Goal: Task Accomplishment & Management: Manage account settings

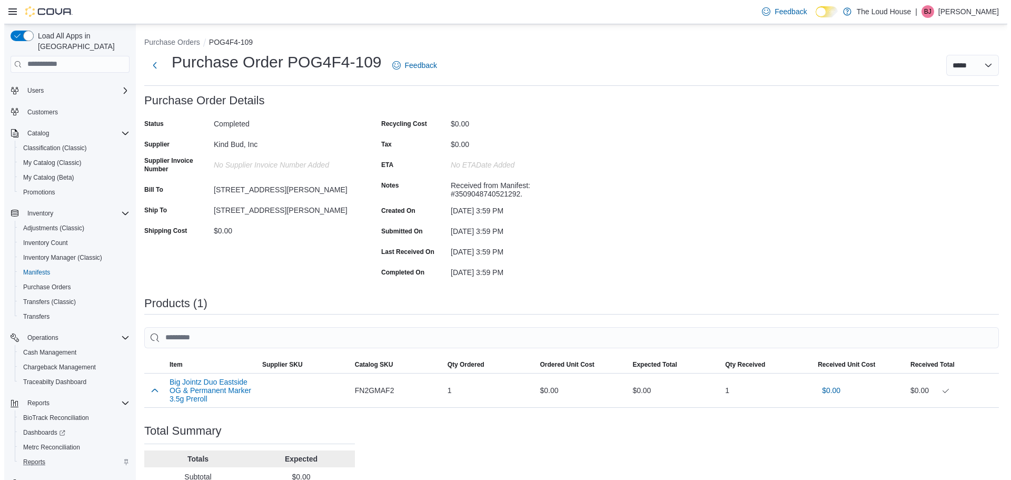
scroll to position [34, 0]
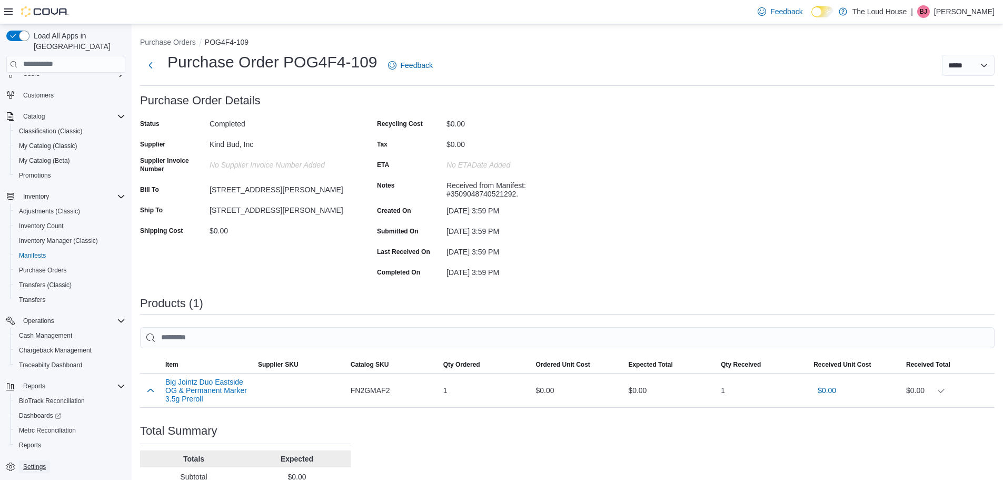
click at [46, 462] on span "Settings" at bounding box center [34, 466] width 23 height 8
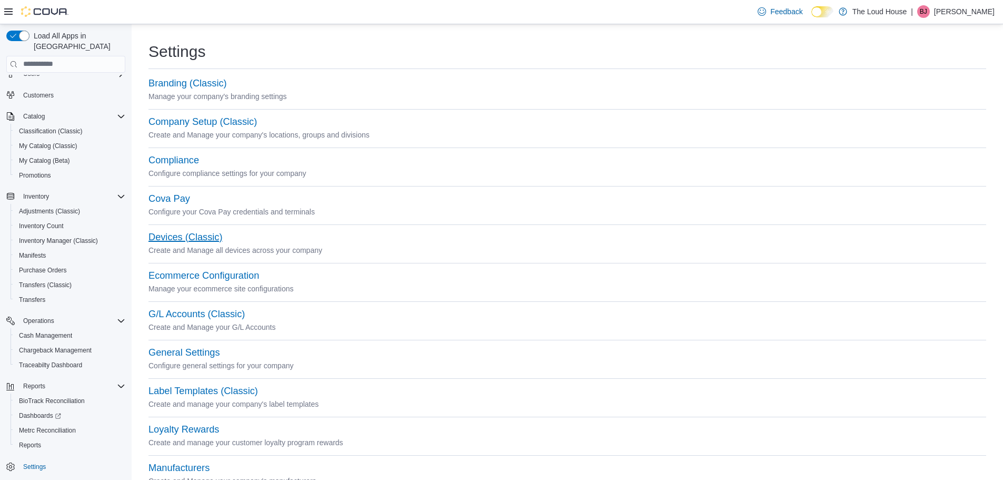
click at [203, 232] on button "Devices (Classic)" at bounding box center [185, 237] width 74 height 11
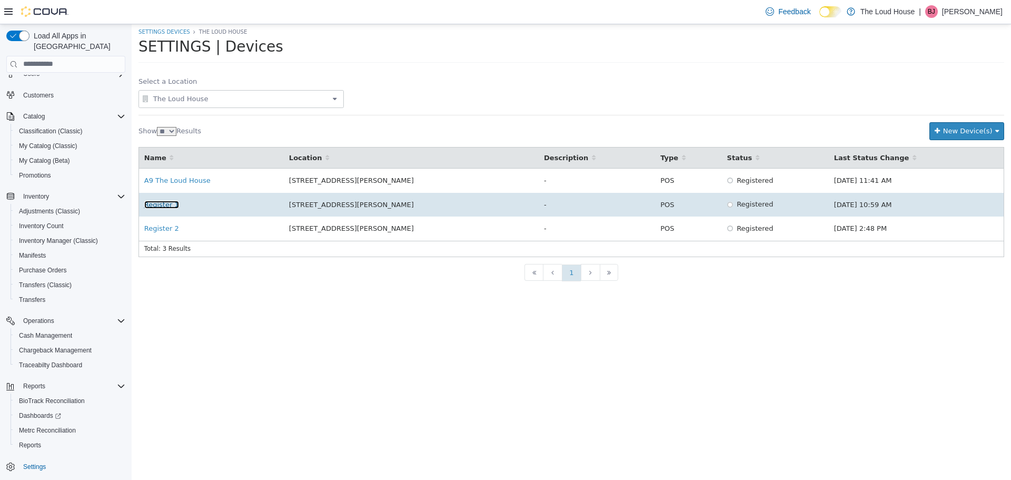
click at [167, 203] on link "Register 1" at bounding box center [161, 204] width 35 height 8
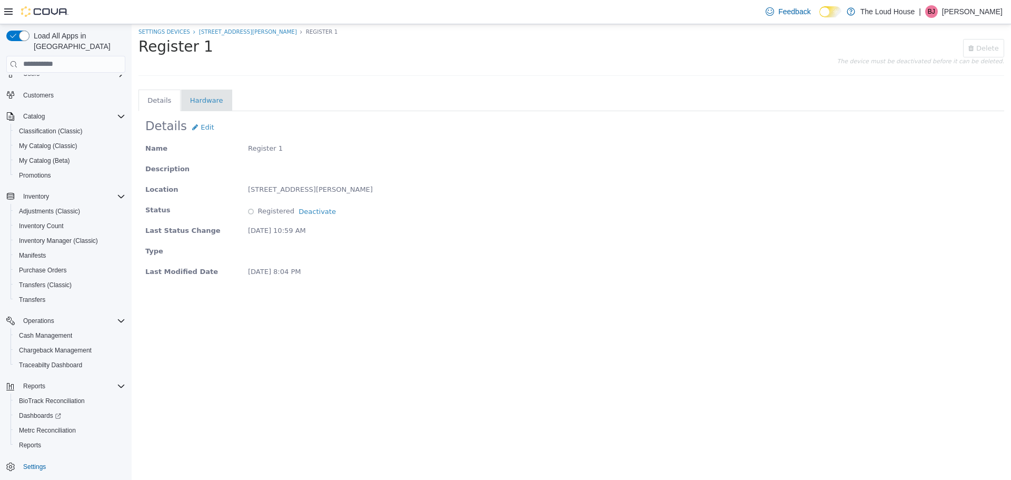
click at [190, 97] on li "Hardware" at bounding box center [206, 100] width 33 height 11
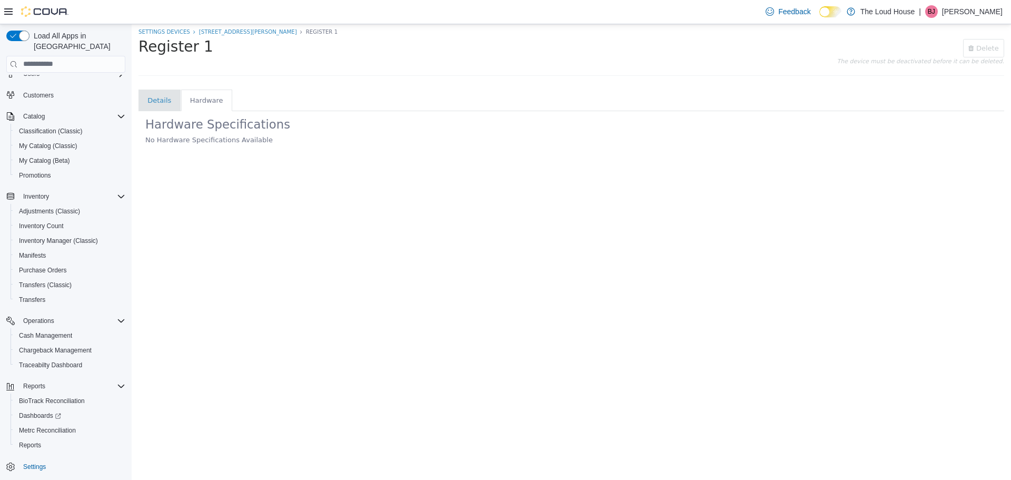
click at [155, 98] on li "Details" at bounding box center [159, 100] width 24 height 11
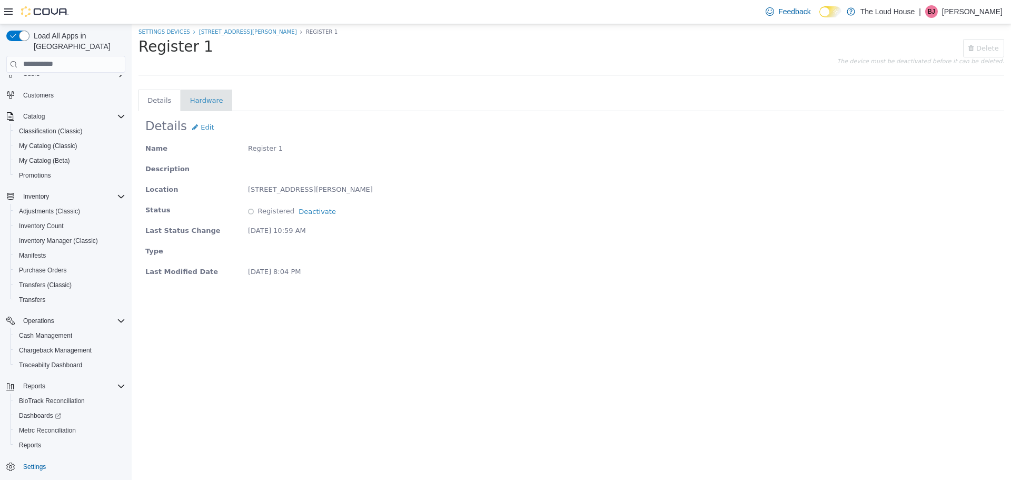
click at [224, 98] on tab-li "Hardware" at bounding box center [206, 100] width 51 height 22
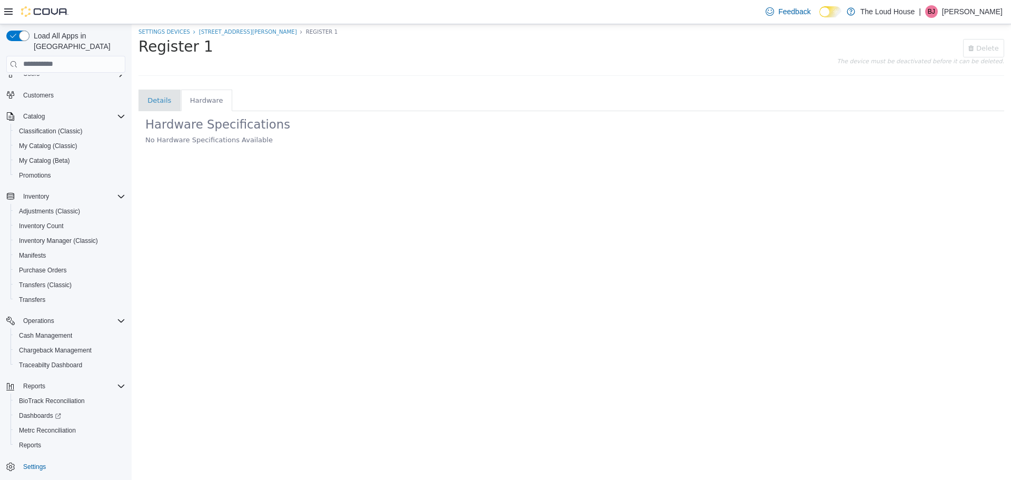
click at [150, 97] on li "Details" at bounding box center [159, 100] width 24 height 11
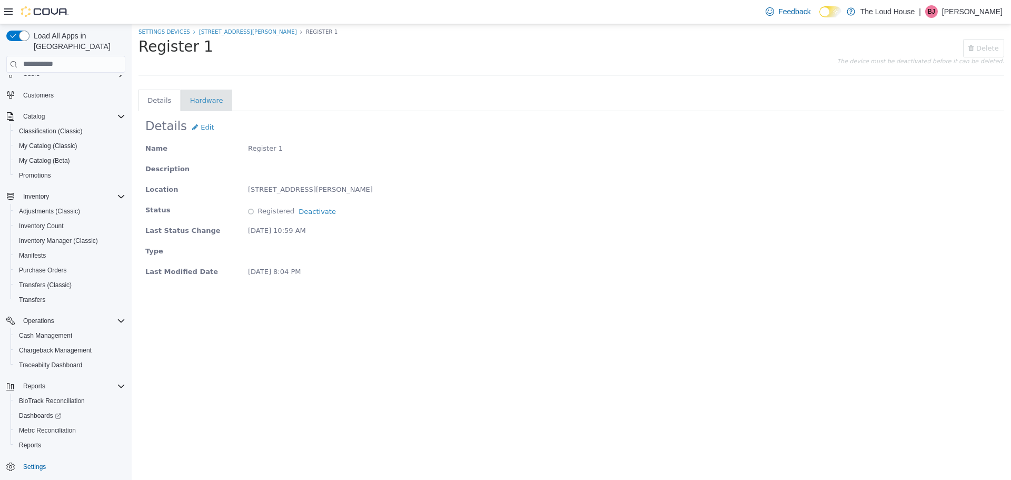
click at [337, 69] on div "Register 1 Saving... Delete The device must be deactivated before it can be del…" at bounding box center [571, 56] width 866 height 36
